Goal: Transaction & Acquisition: Book appointment/travel/reservation

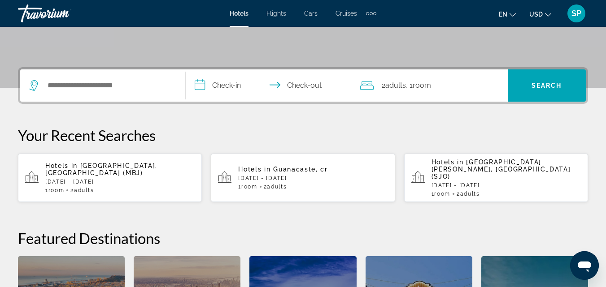
scroll to position [184, 0]
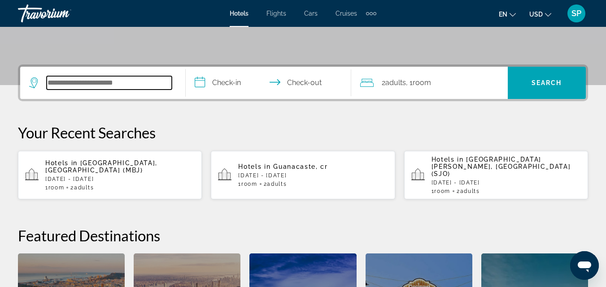
click at [54, 84] on input "Search widget" at bounding box center [109, 82] width 125 height 13
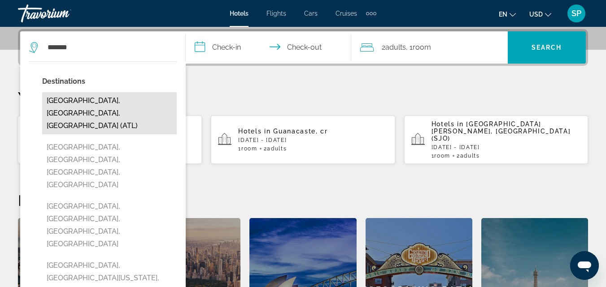
click at [75, 99] on button "Atlanta, GA, United States (ATL)" at bounding box center [109, 113] width 134 height 42
type input "**********"
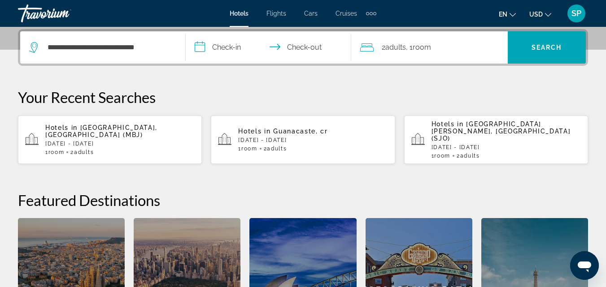
click at [222, 47] on input "**********" at bounding box center [270, 48] width 169 height 35
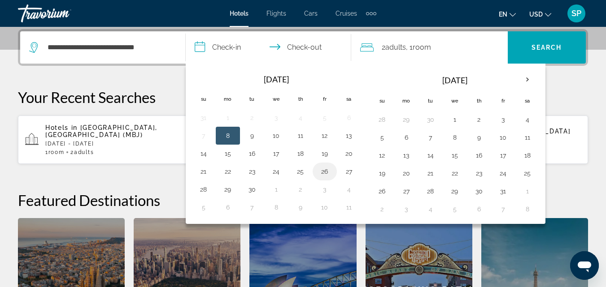
click at [324, 173] on button "26" at bounding box center [324, 171] width 14 height 13
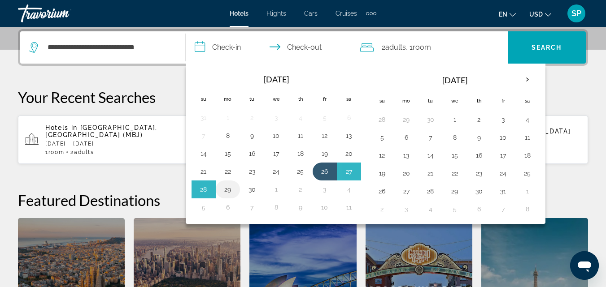
click at [228, 191] on button "29" at bounding box center [228, 189] width 14 height 13
type input "**********"
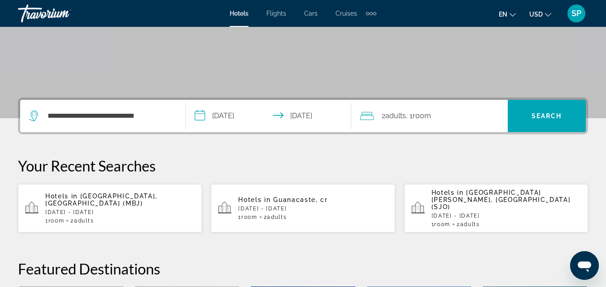
scroll to position [148, 0]
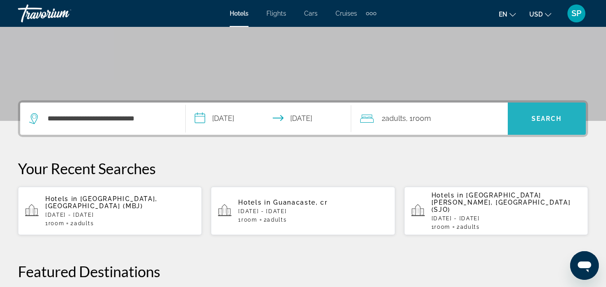
click at [526, 118] on span "Search widget" at bounding box center [546, 119] width 78 height 22
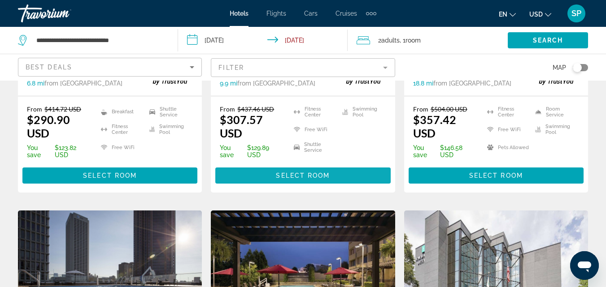
scroll to position [980, 0]
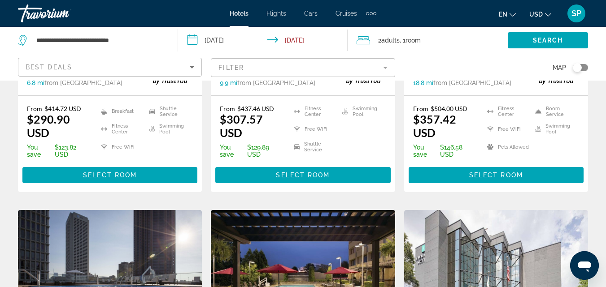
click at [278, 225] on img "Main content" at bounding box center [303, 281] width 184 height 143
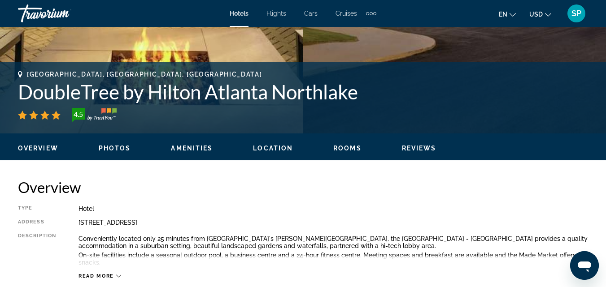
scroll to position [365, 0]
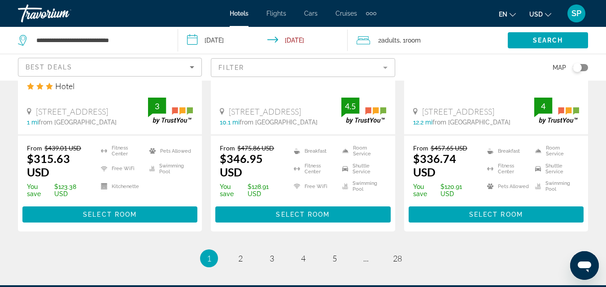
scroll to position [1321, 0]
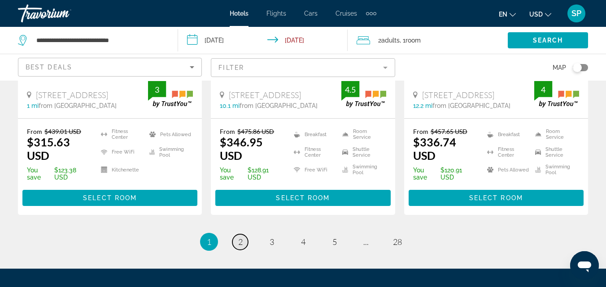
click at [242, 237] on span "2" at bounding box center [240, 242] width 4 height 10
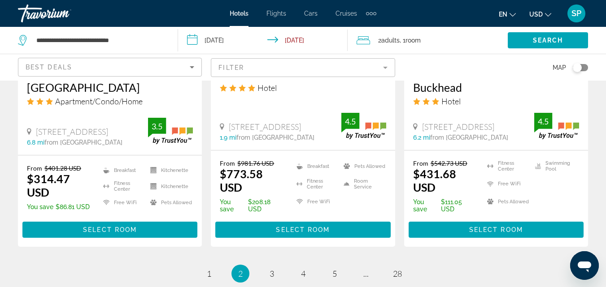
scroll to position [1268, 0]
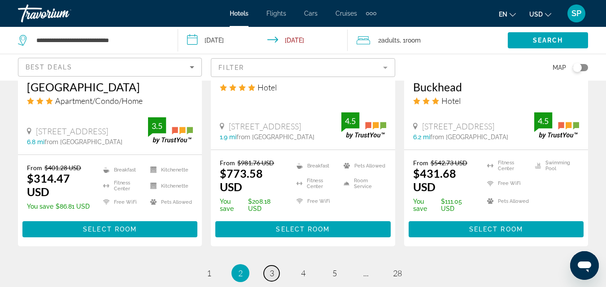
click at [269, 268] on span "3" at bounding box center [271, 273] width 4 height 10
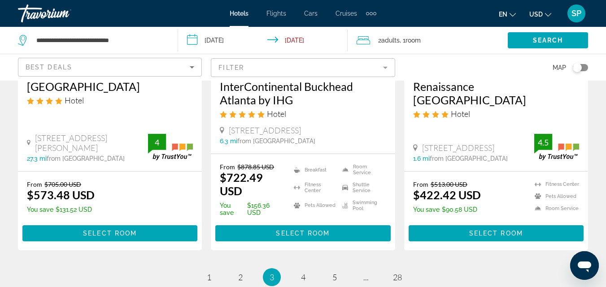
scroll to position [1255, 0]
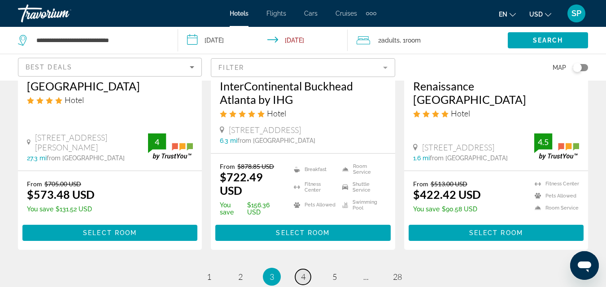
click at [300, 269] on link "page 4" at bounding box center [303, 277] width 16 height 16
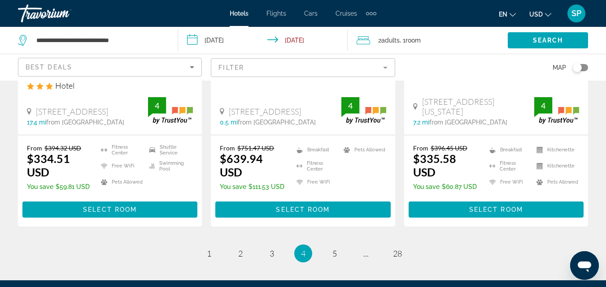
scroll to position [1301, 0]
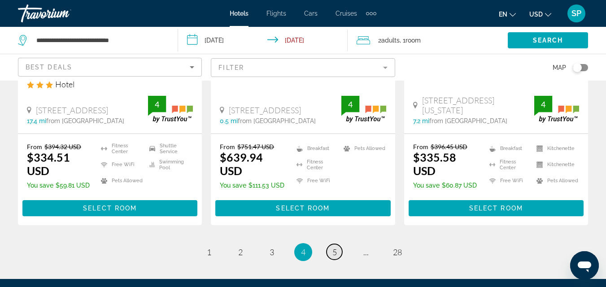
click at [334, 247] on span "5" at bounding box center [334, 252] width 4 height 10
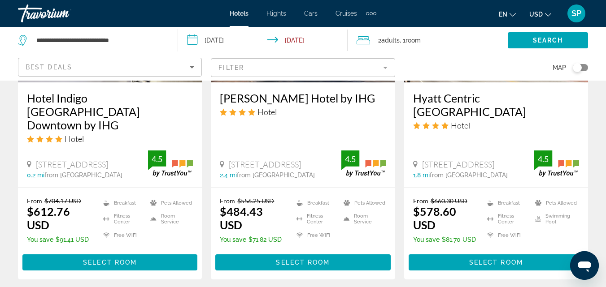
scroll to position [1345, 0]
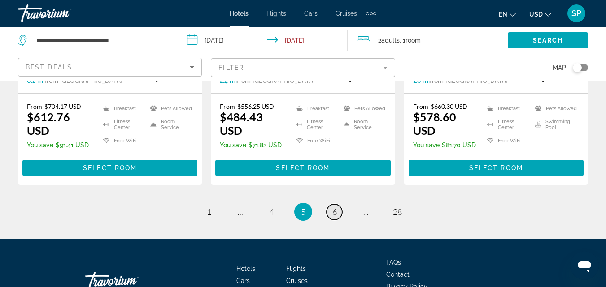
click at [337, 204] on link "page 6" at bounding box center [334, 212] width 16 height 16
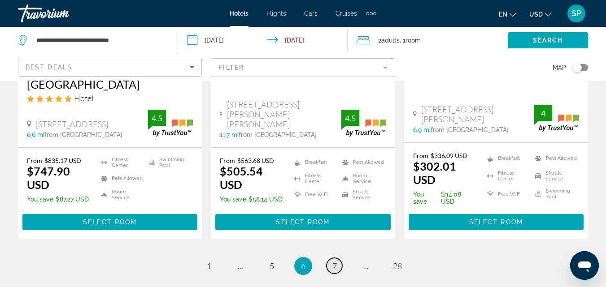
scroll to position [1291, 0]
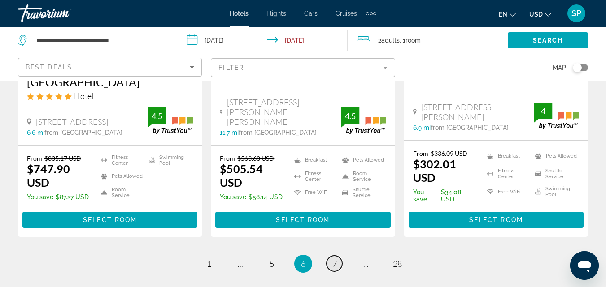
click at [335, 259] on span "7" at bounding box center [334, 264] width 4 height 10
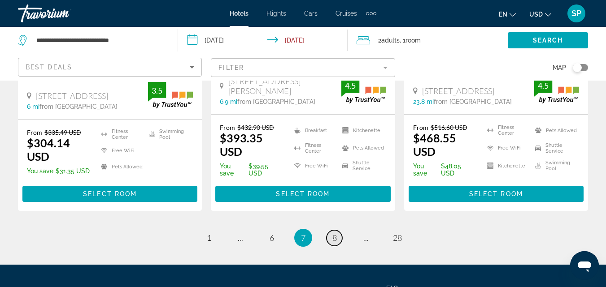
scroll to position [1345, 0]
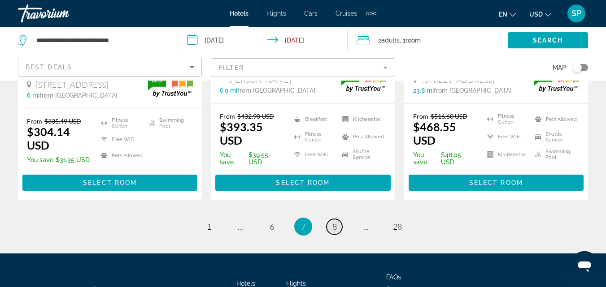
click at [336, 222] on span "8" at bounding box center [334, 227] width 4 height 10
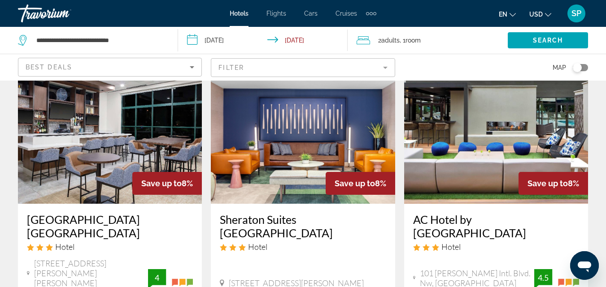
scroll to position [1116, 0]
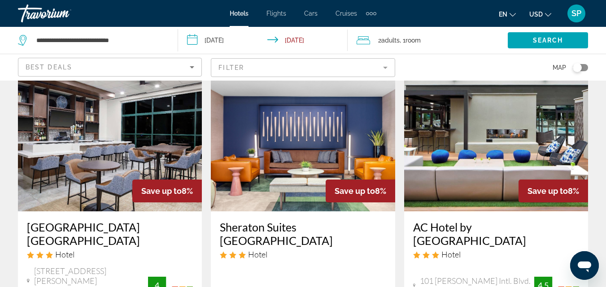
click at [351, 71] on mat-form-field "Filter" at bounding box center [303, 67] width 184 height 19
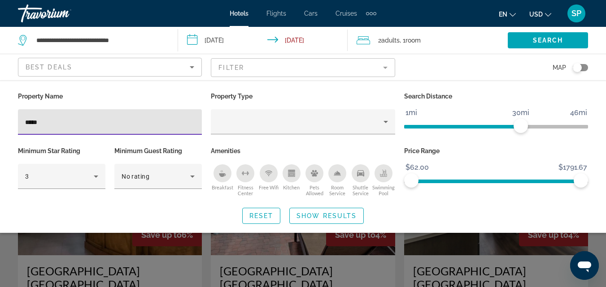
type input "*****"
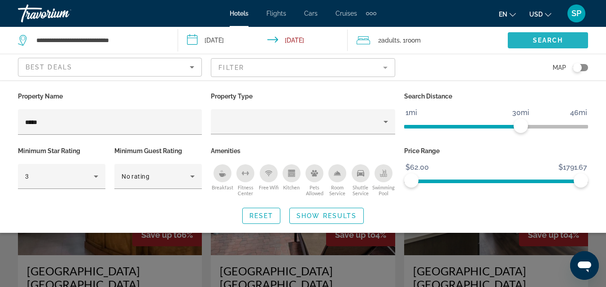
click at [544, 34] on span "Search widget" at bounding box center [547, 41] width 80 height 22
click at [538, 42] on span "Search" at bounding box center [547, 40] width 30 height 7
click at [532, 35] on span "Search widget" at bounding box center [547, 41] width 80 height 22
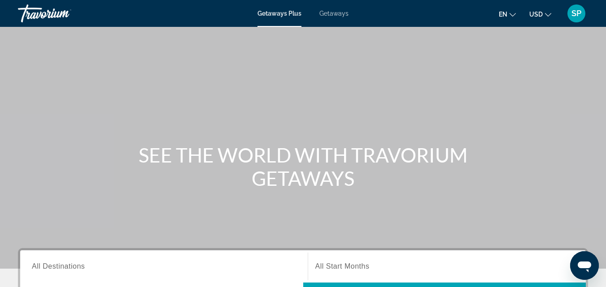
click at [337, 14] on span "Getaways" at bounding box center [333, 13] width 29 height 7
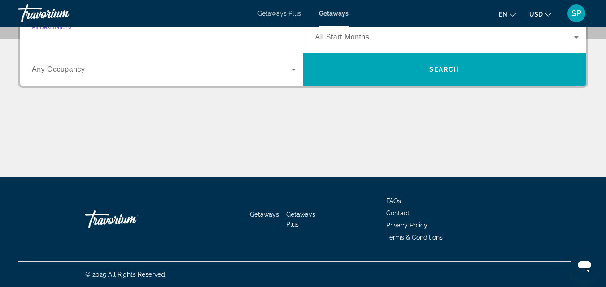
click at [112, 38] on input "Destination All Destinations" at bounding box center [164, 37] width 264 height 11
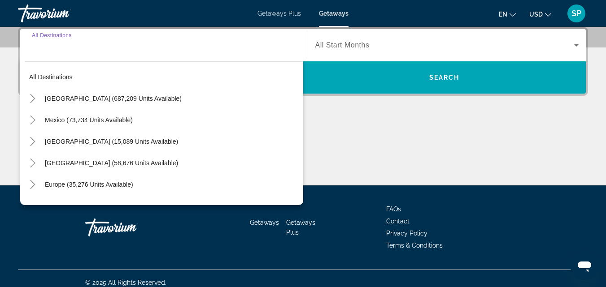
scroll to position [219, 0]
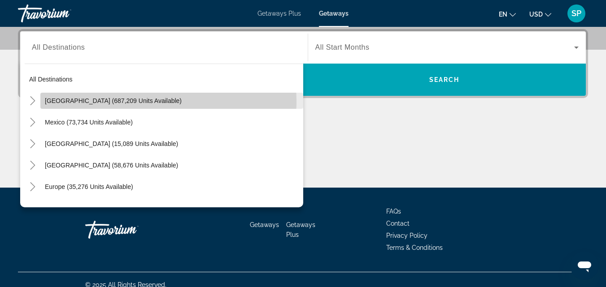
click at [73, 101] on span "United States (687,209 units available)" at bounding box center [113, 100] width 137 height 7
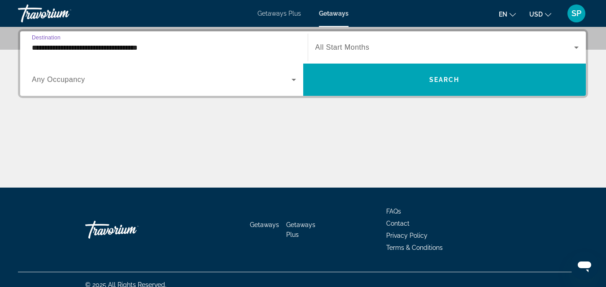
click at [108, 48] on input "**********" at bounding box center [164, 48] width 264 height 11
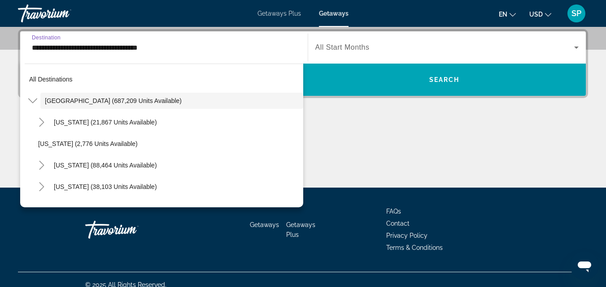
scroll to position [177, 0]
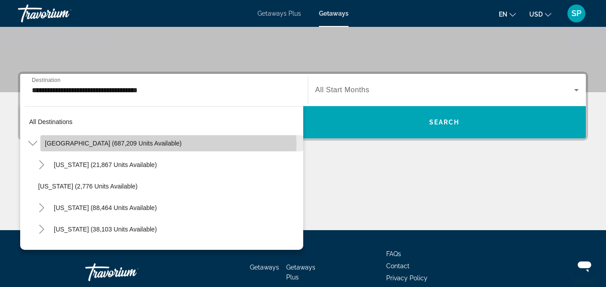
click at [97, 145] on span "United States (687,209 units available)" at bounding box center [113, 143] width 137 height 7
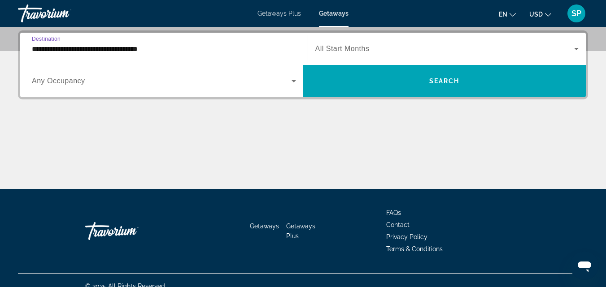
scroll to position [219, 0]
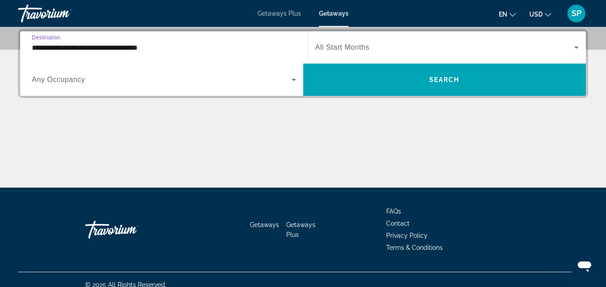
click at [105, 53] on div "**********" at bounding box center [164, 48] width 264 height 26
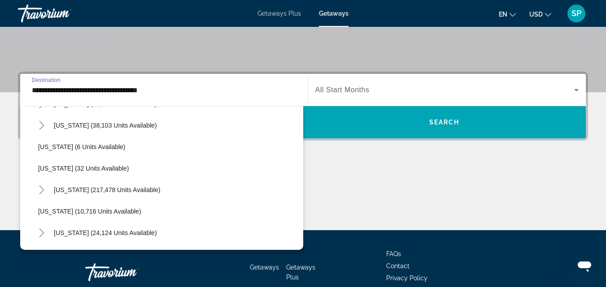
scroll to position [104, 0]
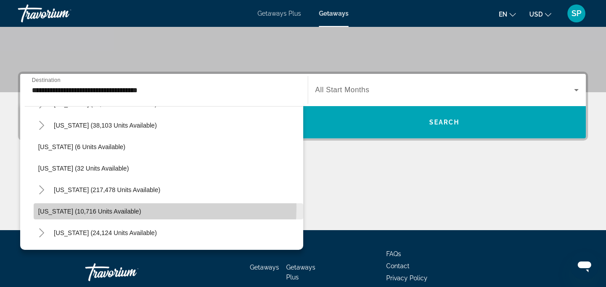
click at [96, 207] on span "Search widget" at bounding box center [168, 212] width 269 height 22
type input "**********"
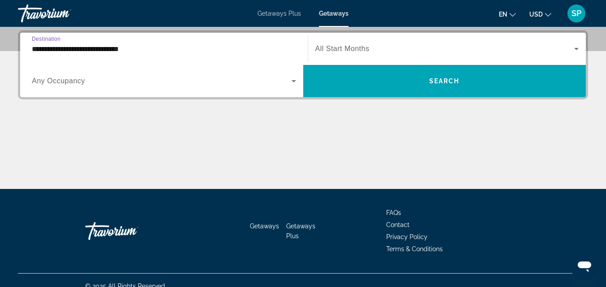
scroll to position [219, 0]
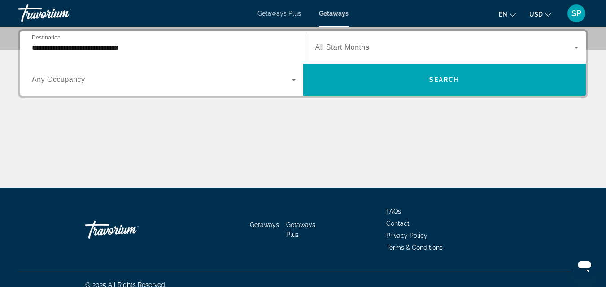
click at [339, 49] on span "All Start Months" at bounding box center [342, 47] width 54 height 8
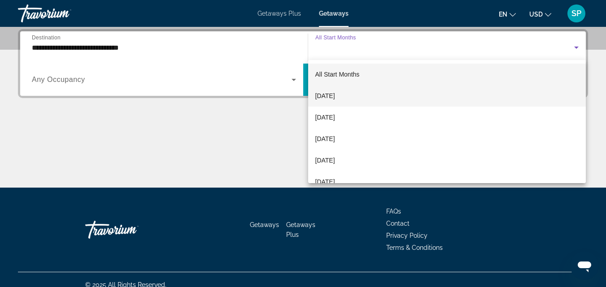
click at [334, 95] on span "September 2025" at bounding box center [325, 96] width 20 height 11
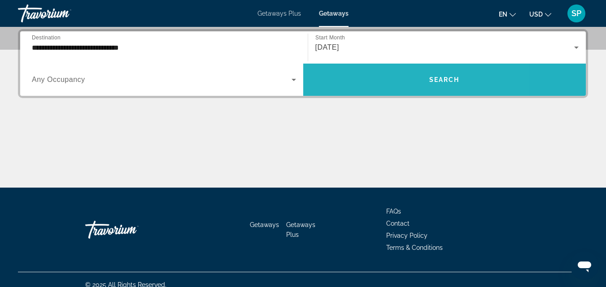
click at [386, 78] on span "Search widget" at bounding box center [444, 80] width 283 height 22
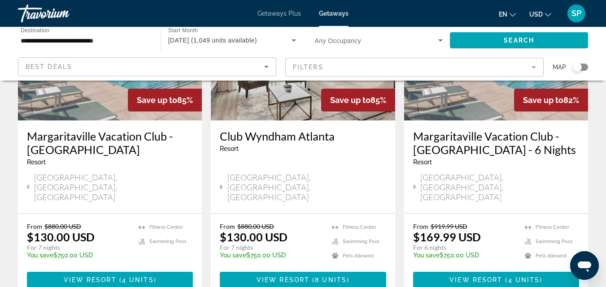
scroll to position [1147, 0]
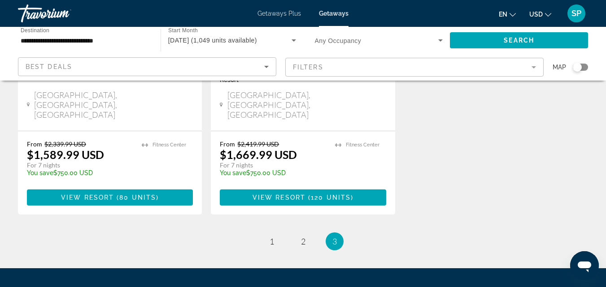
scroll to position [607, 0]
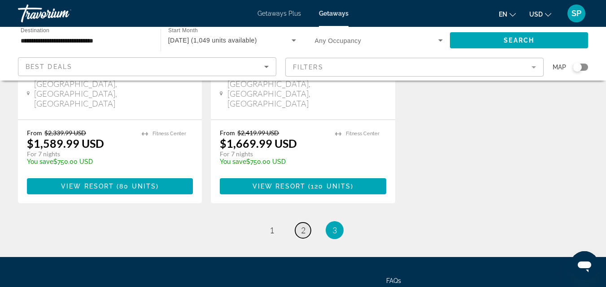
click at [305, 223] on link "page 2" at bounding box center [303, 231] width 16 height 16
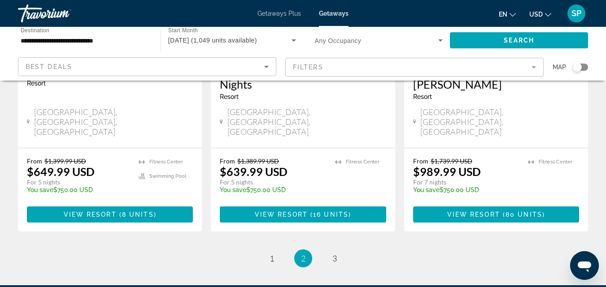
scroll to position [1270, 0]
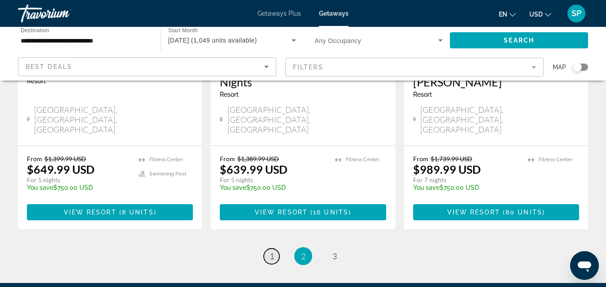
click at [271, 251] on span "1" at bounding box center [271, 256] width 4 height 10
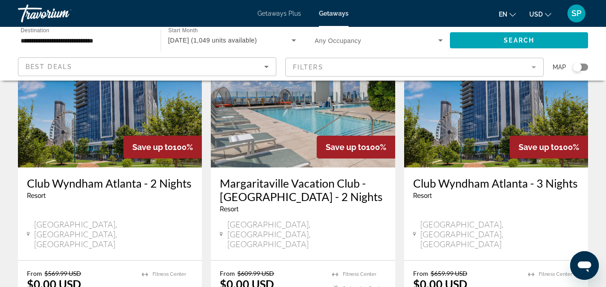
scroll to position [90, 0]
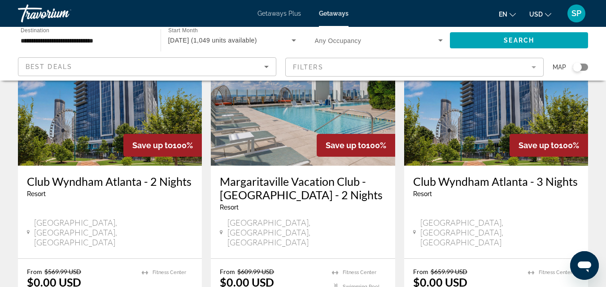
click at [466, 145] on img "Main content" at bounding box center [496, 93] width 184 height 143
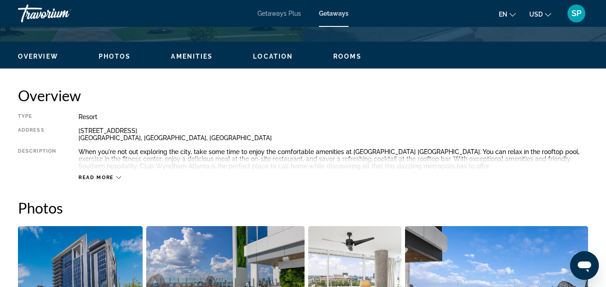
scroll to position [413, 0]
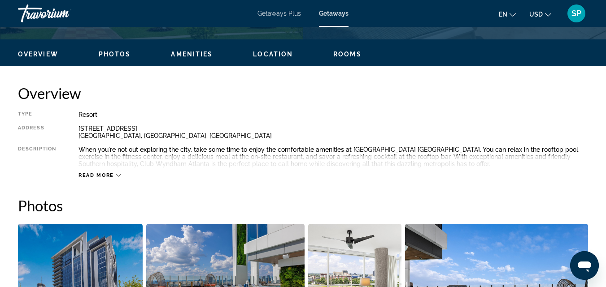
click at [117, 173] on icon "Main content" at bounding box center [118, 175] width 5 height 5
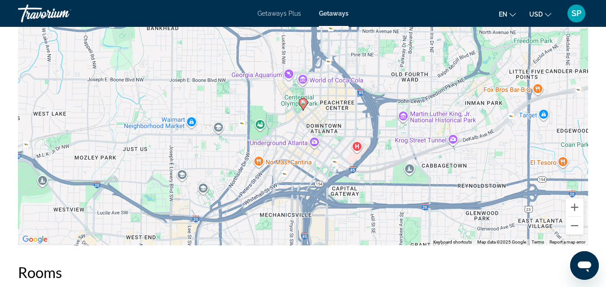
scroll to position [1472, 0]
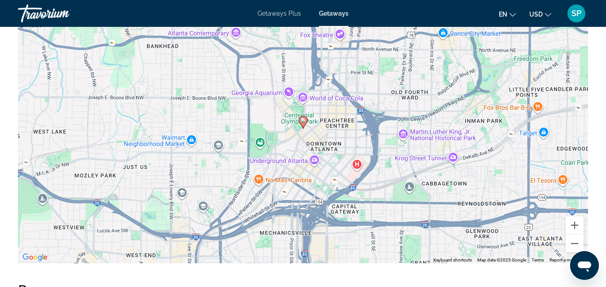
click at [326, 131] on div "To activate drag with keyboard, press Alt + Enter. Once in keyboard drag state,…" at bounding box center [303, 129] width 570 height 269
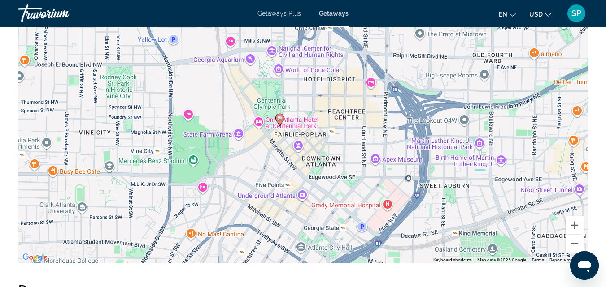
click at [321, 127] on div "To activate drag with keyboard, press Alt + Enter. Once in keyboard drag state,…" at bounding box center [303, 129] width 570 height 269
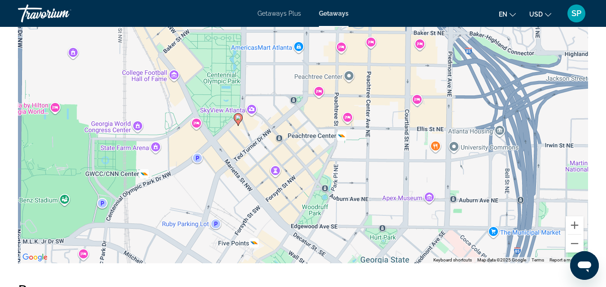
click at [350, 164] on div "To activate drag with keyboard, press Alt + Enter. Once in keyboard drag state,…" at bounding box center [303, 129] width 570 height 269
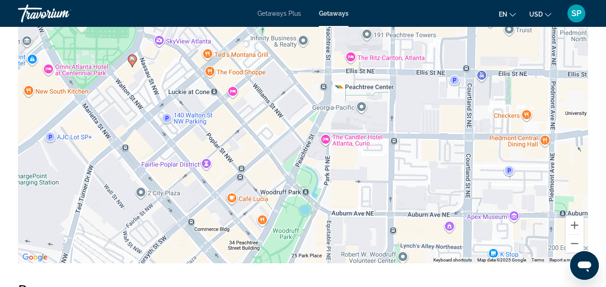
drag, startPoint x: 294, startPoint y: 188, endPoint x: 305, endPoint y: 149, distance: 40.0
click at [305, 149] on div "To activate drag with keyboard, press Alt + Enter. Once in keyboard drag state,…" at bounding box center [303, 129] width 570 height 269
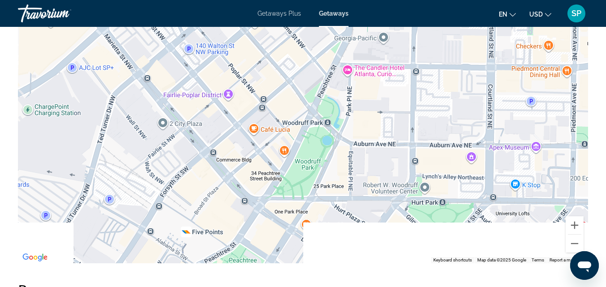
drag, startPoint x: 300, startPoint y: 226, endPoint x: 323, endPoint y: 127, distance: 101.7
click at [323, 127] on div "To activate drag with keyboard, press Alt + Enter. Once in keyboard drag state,…" at bounding box center [303, 129] width 570 height 269
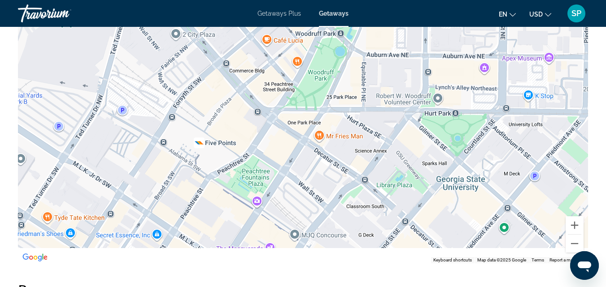
drag, startPoint x: 284, startPoint y: 204, endPoint x: 297, endPoint y: 143, distance: 63.2
click at [297, 146] on div "To activate drag with keyboard, press Alt + Enter. Once in keyboard drag state,…" at bounding box center [303, 129] width 570 height 269
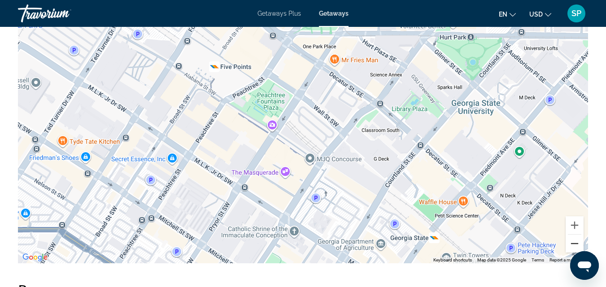
click at [575, 242] on button "Zoom out" at bounding box center [574, 244] width 18 height 18
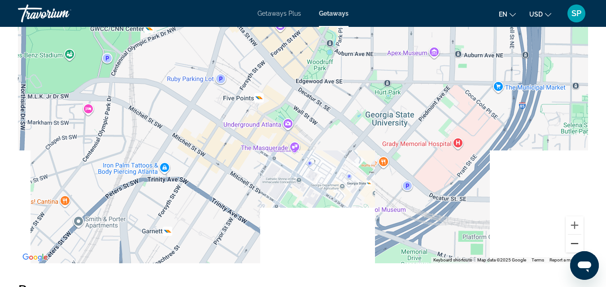
click at [575, 242] on button "Zoom out" at bounding box center [574, 244] width 18 height 18
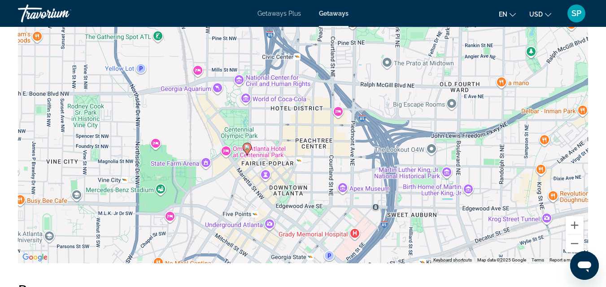
drag, startPoint x: 351, startPoint y: 79, endPoint x: 325, endPoint y: 181, distance: 105.0
click at [325, 181] on div "To activate drag with keyboard, press Alt + Enter. Once in keyboard drag state,…" at bounding box center [303, 129] width 570 height 269
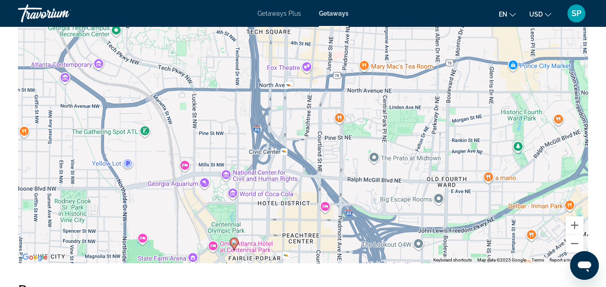
drag, startPoint x: 330, startPoint y: 151, endPoint x: 316, endPoint y: 242, distance: 92.5
click at [316, 242] on div "To activate drag with keyboard, press Alt + Enter. Once in keyboard drag state,…" at bounding box center [303, 129] width 570 height 269
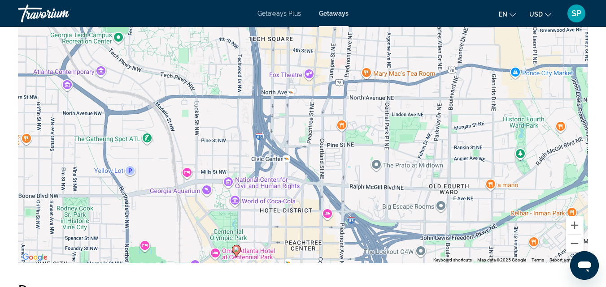
drag, startPoint x: 364, startPoint y: 84, endPoint x: 368, endPoint y: 92, distance: 8.6
click at [368, 92] on div "To activate drag with keyboard, press Alt + Enter. Once in keyboard drag state,…" at bounding box center [303, 129] width 570 height 269
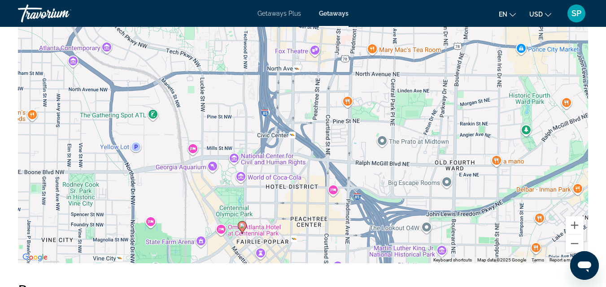
drag, startPoint x: 286, startPoint y: 182, endPoint x: 292, endPoint y: 157, distance: 25.3
click at [310, 110] on div "To activate drag with keyboard, press Alt + Enter. Once in keyboard drag state,…" at bounding box center [303, 129] width 570 height 269
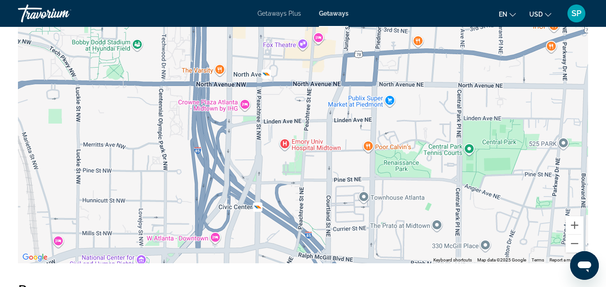
drag, startPoint x: 328, startPoint y: 74, endPoint x: 309, endPoint y: 126, distance: 55.0
click at [310, 127] on div "Main content" at bounding box center [303, 129] width 570 height 269
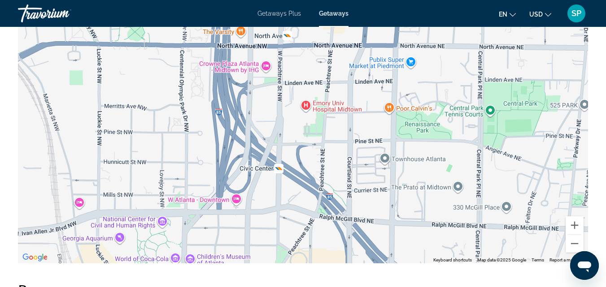
drag, startPoint x: 235, startPoint y: 205, endPoint x: 264, endPoint y: 143, distance: 68.8
click at [264, 147] on div "Main content" at bounding box center [303, 129] width 570 height 269
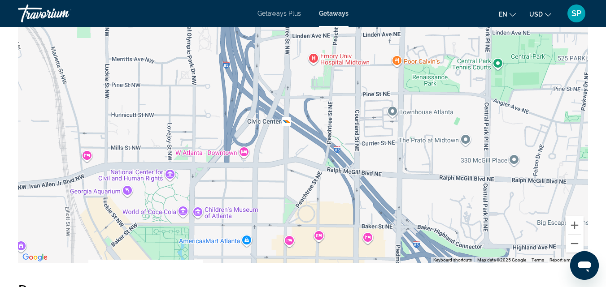
drag, startPoint x: 252, startPoint y: 194, endPoint x: 251, endPoint y: 153, distance: 40.8
click at [251, 153] on div "Main content" at bounding box center [303, 129] width 570 height 269
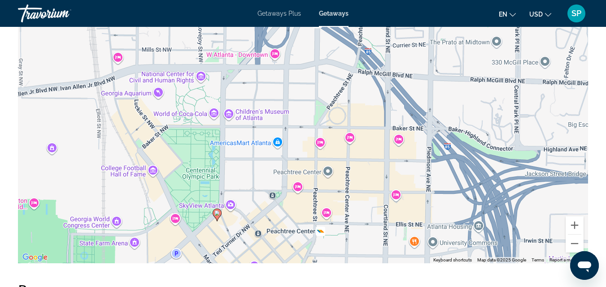
drag, startPoint x: 224, startPoint y: 222, endPoint x: 256, endPoint y: 135, distance: 92.7
click at [256, 135] on div "To activate drag with keyboard, press Alt + Enter. Once in keyboard drag state,…" at bounding box center [303, 129] width 570 height 269
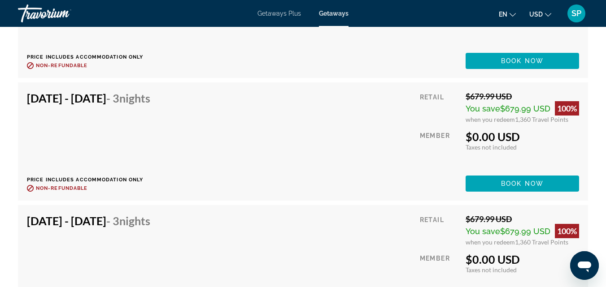
scroll to position [2316, 0]
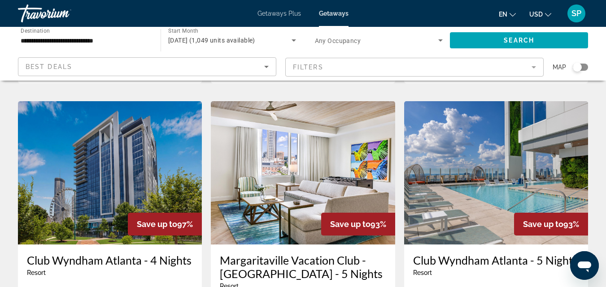
scroll to position [689, 0]
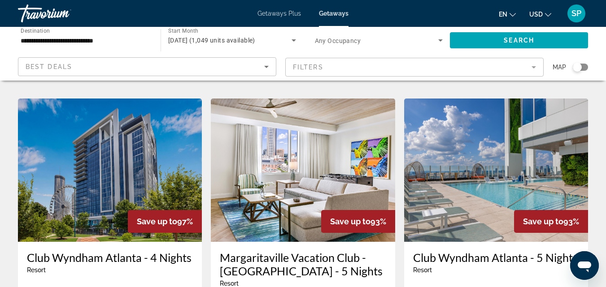
click at [117, 165] on img "Main content" at bounding box center [110, 170] width 184 height 143
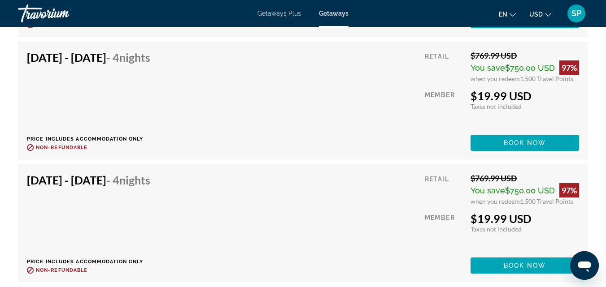
scroll to position [2110, 0]
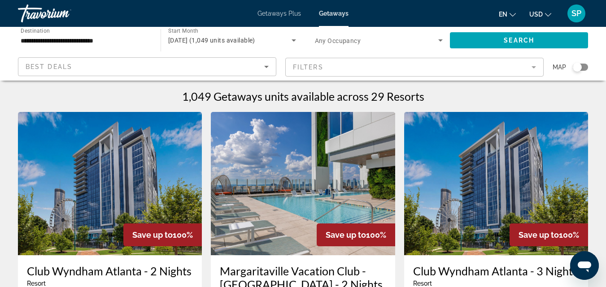
click at [43, 155] on img "Main content" at bounding box center [110, 183] width 184 height 143
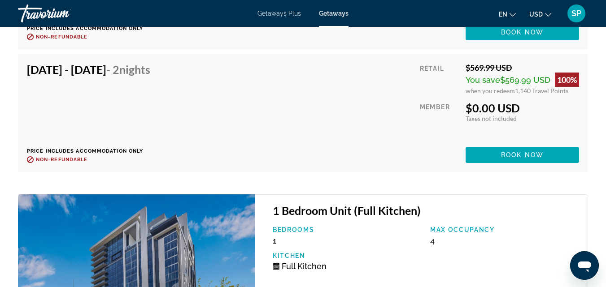
scroll to position [2711, 0]
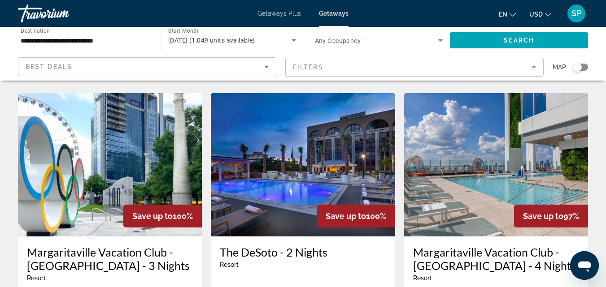
scroll to position [362, 0]
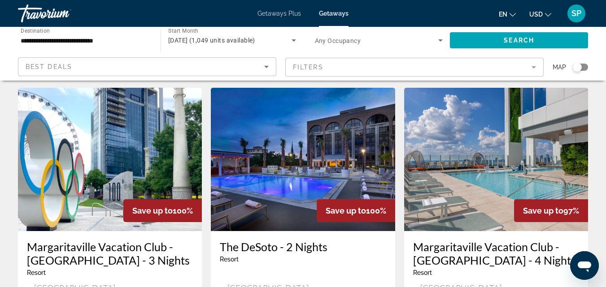
click at [89, 174] on img "Main content" at bounding box center [110, 159] width 184 height 143
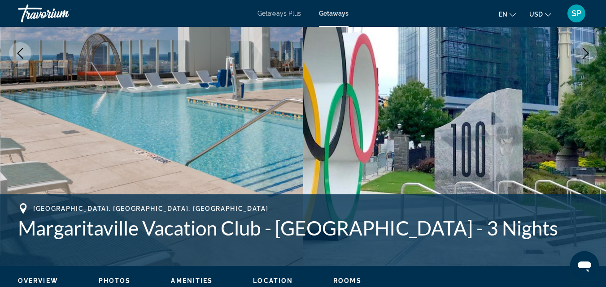
click at [95, 156] on img "Main content" at bounding box center [151, 53] width 303 height 426
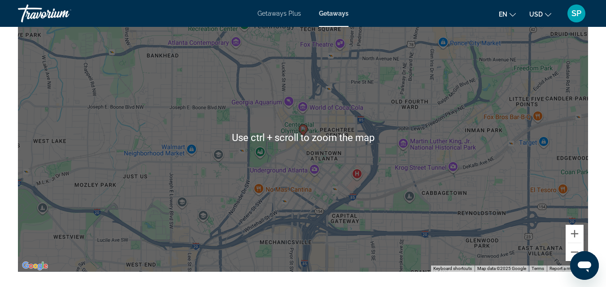
scroll to position [1495, 0]
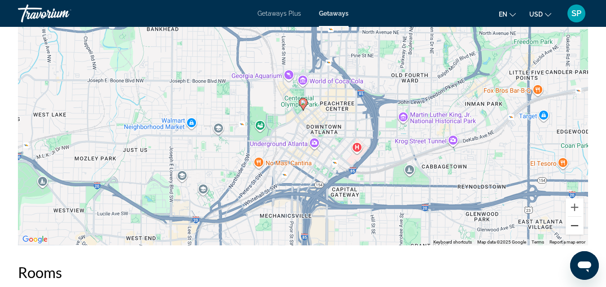
click at [577, 219] on button "Zoom out" at bounding box center [574, 226] width 18 height 18
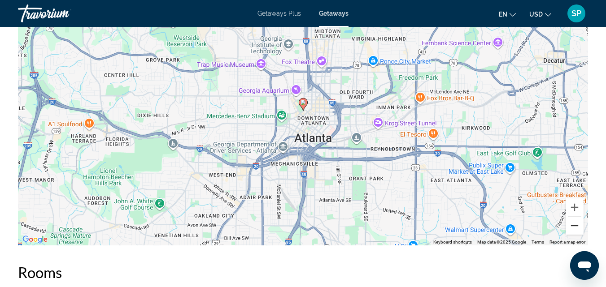
click at [572, 221] on button "Zoom out" at bounding box center [574, 226] width 18 height 18
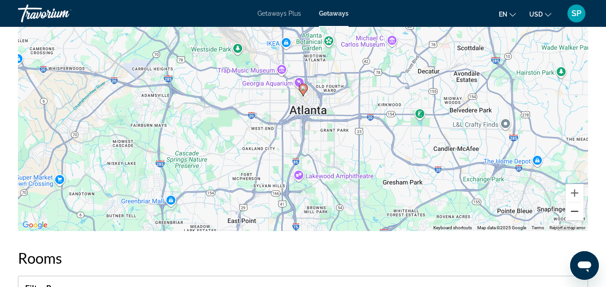
scroll to position [1515, 0]
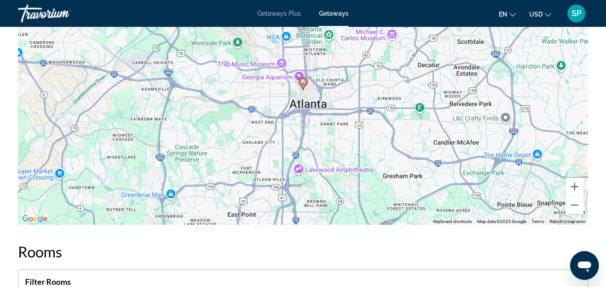
click at [331, 110] on div "To activate drag with keyboard, press Alt + Enter. Once in keyboard drag state,…" at bounding box center [303, 90] width 570 height 269
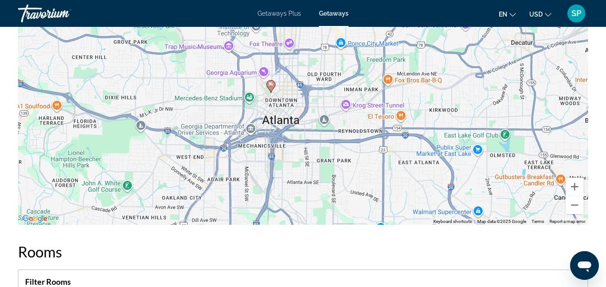
drag, startPoint x: 292, startPoint y: 95, endPoint x: 286, endPoint y: 138, distance: 43.1
click at [286, 138] on div "To activate drag with keyboard, press Alt + Enter. Once in keyboard drag state,…" at bounding box center [303, 90] width 570 height 269
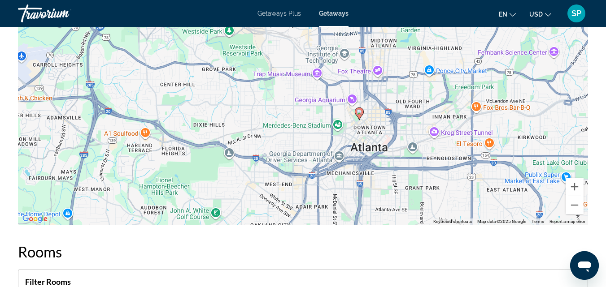
drag, startPoint x: 283, startPoint y: 111, endPoint x: 376, endPoint y: 125, distance: 94.3
click at [376, 125] on div "To activate drag with keyboard, press Alt + Enter. Once in keyboard drag state,…" at bounding box center [303, 90] width 570 height 269
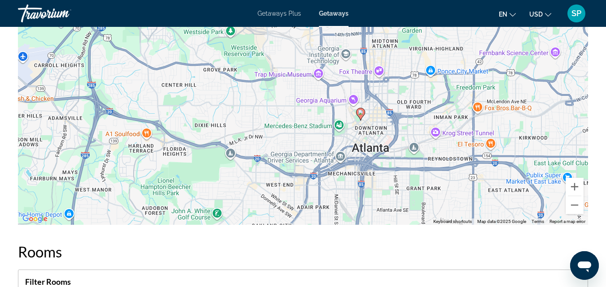
click at [355, 120] on div "To activate drag with keyboard, press Alt + Enter. Once in keyboard drag state,…" at bounding box center [303, 90] width 570 height 269
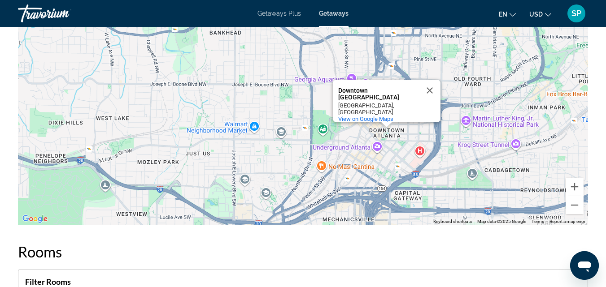
click at [372, 69] on div "To activate drag with keyboard, press Alt + Enter. Once in keyboard drag state,…" at bounding box center [303, 90] width 570 height 269
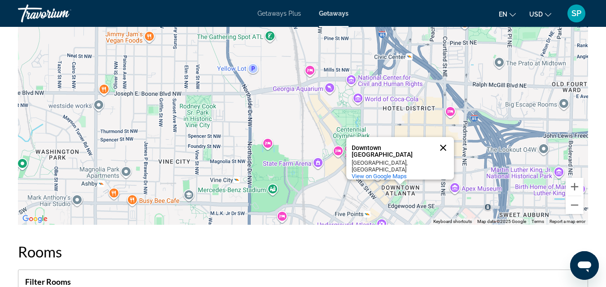
click at [443, 142] on button "Close" at bounding box center [443, 148] width 22 height 22
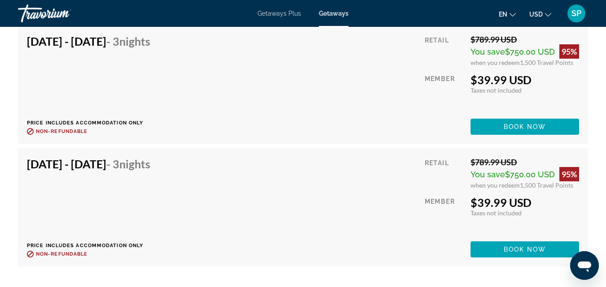
scroll to position [1899, 0]
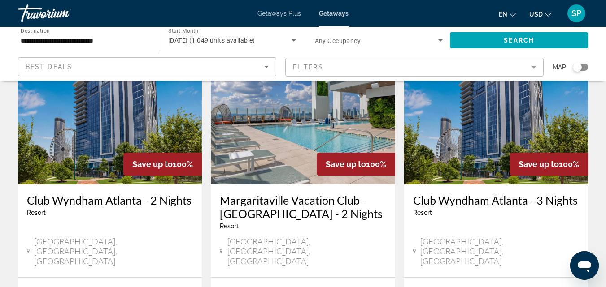
scroll to position [73, 0]
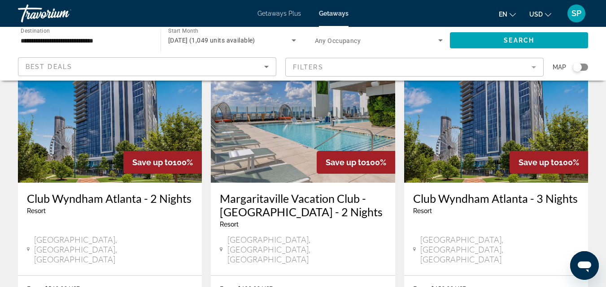
click at [349, 164] on span "Save up to" at bounding box center [345, 162] width 40 height 9
click at [327, 214] on h3 "Margaritaville Vacation Club - Atlanta - 2 Nights" at bounding box center [303, 205] width 166 height 27
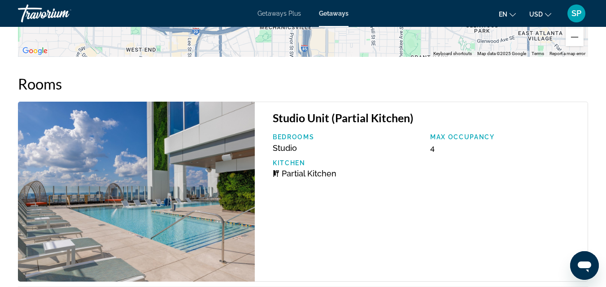
scroll to position [1675, 0]
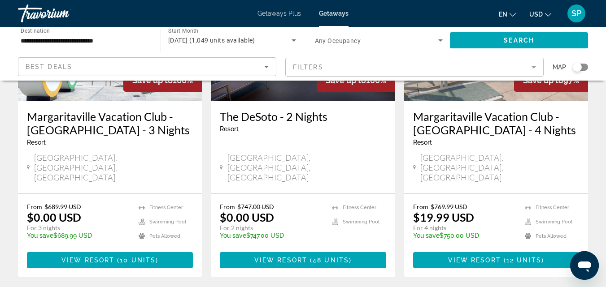
scroll to position [493, 0]
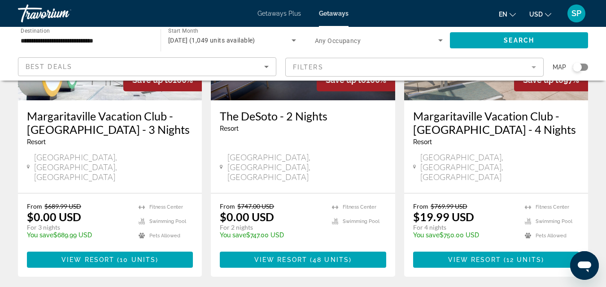
click at [462, 138] on div "Resort - This is an adults only resort" at bounding box center [496, 141] width 166 height 7
click at [455, 109] on h3 "Margaritaville Vacation Club - Atlanta - 4 Nights" at bounding box center [496, 122] width 166 height 27
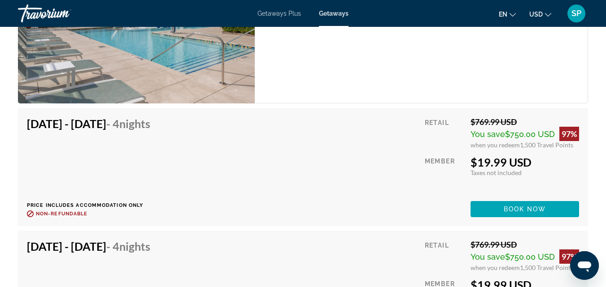
scroll to position [2221, 0]
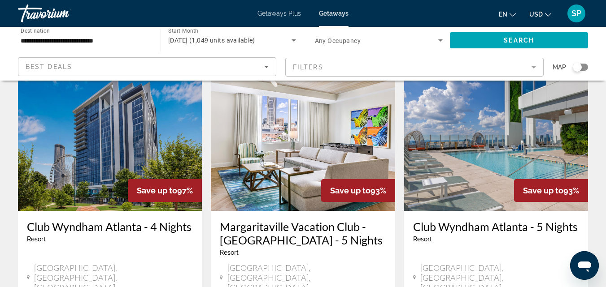
scroll to position [719, 0]
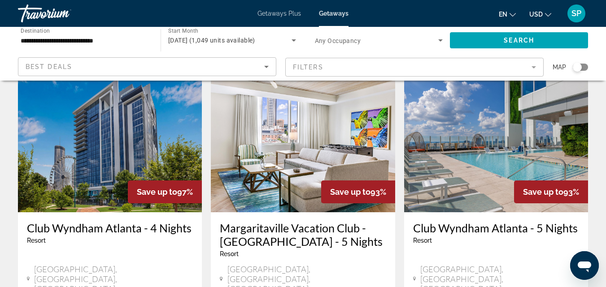
click at [238, 165] on img "Main content" at bounding box center [303, 140] width 184 height 143
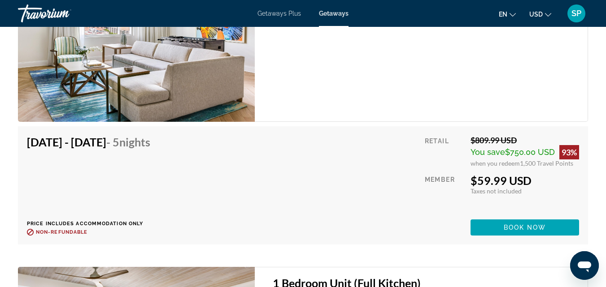
scroll to position [1906, 0]
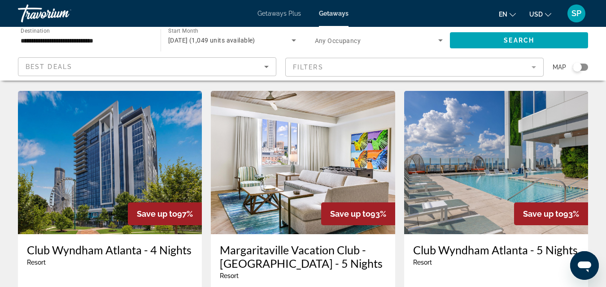
scroll to position [699, 0]
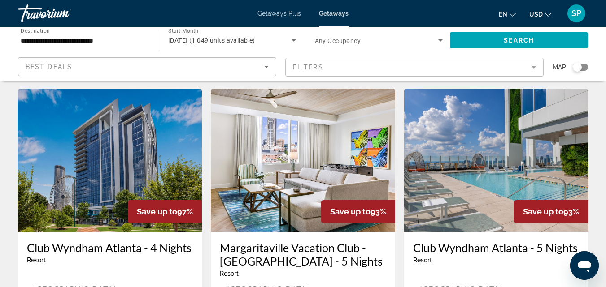
click at [427, 154] on img "Main content" at bounding box center [496, 160] width 184 height 143
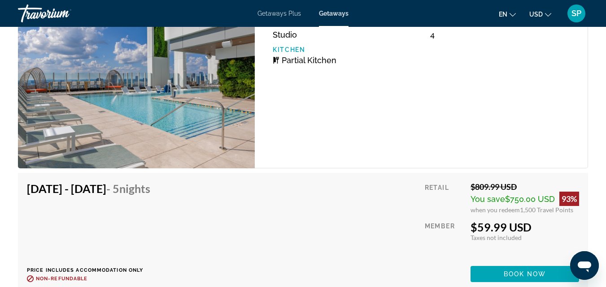
scroll to position [1835, 0]
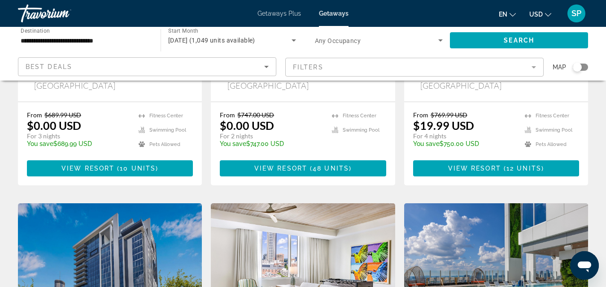
scroll to position [521, 0]
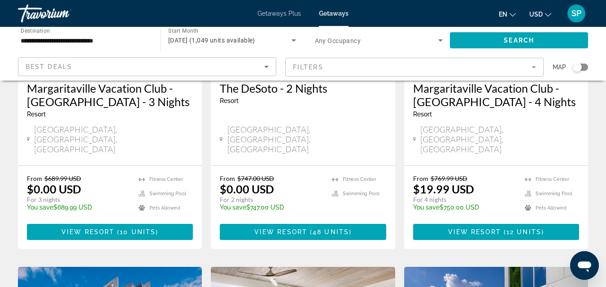
click at [502, 125] on div "Atlanta, GA, USA" at bounding box center [496, 140] width 166 height 30
click at [490, 125] on div "Atlanta, GA, USA" at bounding box center [496, 140] width 166 height 30
click at [464, 82] on h3 "Margaritaville Vacation Club - Atlanta - 4 Nights" at bounding box center [496, 95] width 166 height 27
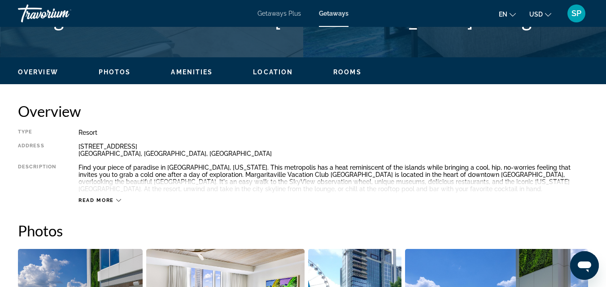
scroll to position [396, 0]
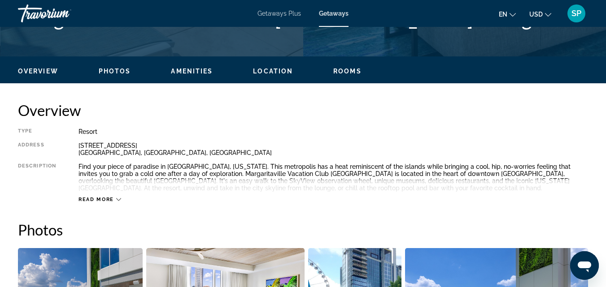
click at [118, 200] on icon "Main content" at bounding box center [118, 199] width 5 height 5
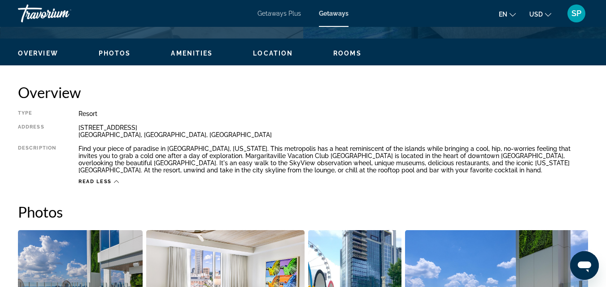
scroll to position [415, 0]
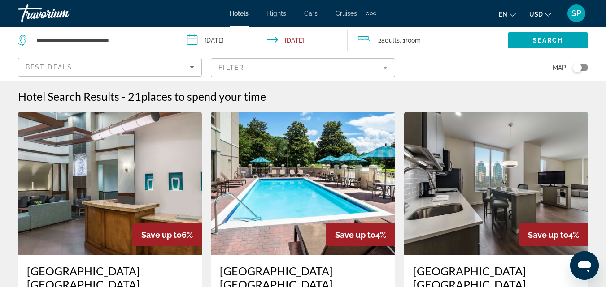
click at [384, 67] on mat-form-field "Filter" at bounding box center [303, 67] width 184 height 19
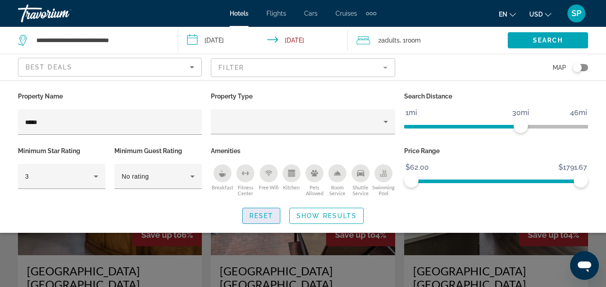
click at [272, 212] on span "Reset" at bounding box center [261, 215] width 24 height 7
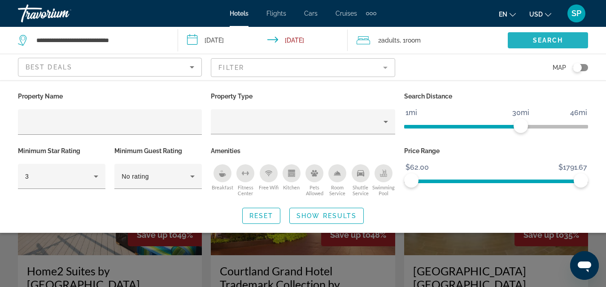
click at [544, 41] on span "Search" at bounding box center [547, 40] width 30 height 7
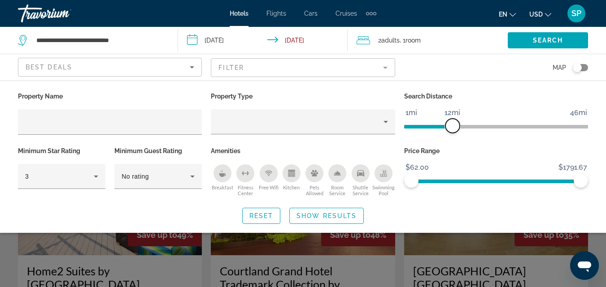
drag, startPoint x: 518, startPoint y: 123, endPoint x: 452, endPoint y: 128, distance: 66.0
click at [452, 128] on span "ngx-slider" at bounding box center [452, 126] width 14 height 14
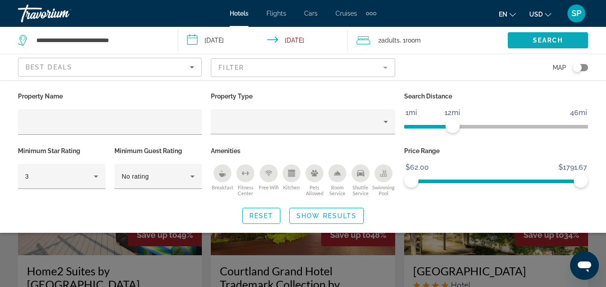
click at [546, 39] on span "Search" at bounding box center [547, 40] width 30 height 7
click at [524, 43] on span "Search widget" at bounding box center [547, 41] width 80 height 22
